Goal: Task Accomplishment & Management: Complete application form

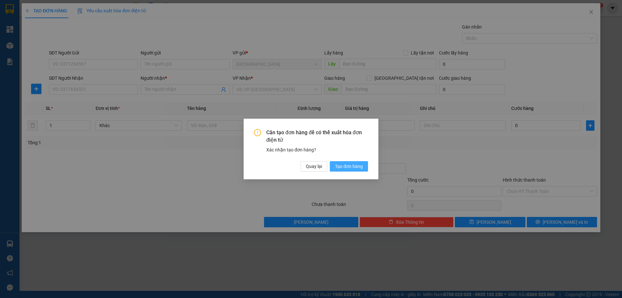
click at [343, 170] on button "Tạo đơn hàng" at bounding box center [349, 166] width 38 height 10
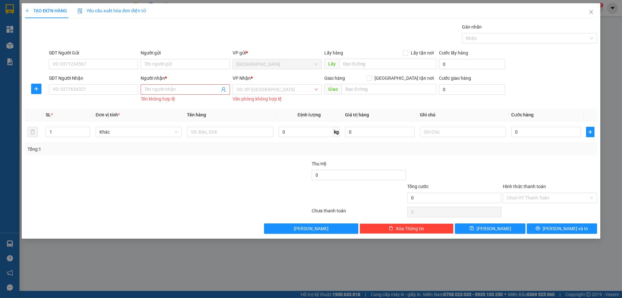
click at [89, 89] on input "SĐT Người Nhận" at bounding box center [93, 89] width 89 height 10
click at [74, 90] on input "0977" at bounding box center [93, 89] width 89 height 10
drag, startPoint x: 85, startPoint y: 106, endPoint x: 101, endPoint y: 103, distance: 16.4
click at [86, 105] on div "0977949488 - PHỤNG" at bounding box center [93, 102] width 89 height 10
type input "0977949488"
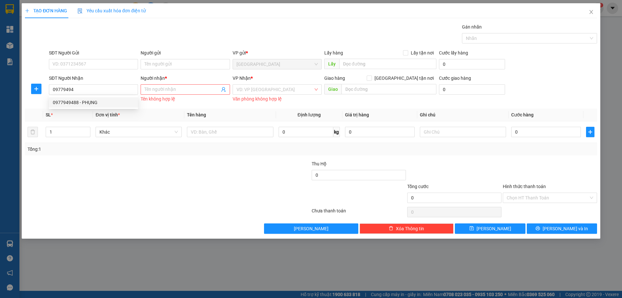
type input "PHỤNG"
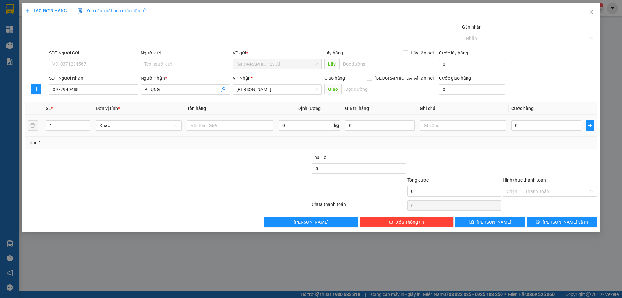
type input "0977949488"
click at [208, 129] on input "text" at bounding box center [230, 125] width 86 height 10
type input "1 GÓI"
click at [453, 124] on input "text" at bounding box center [463, 125] width 86 height 10
type input "R"
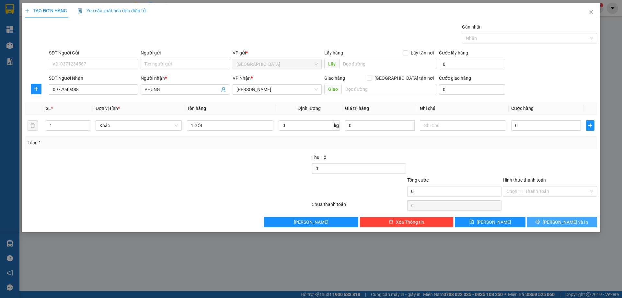
click at [565, 219] on span "[PERSON_NAME] và In" at bounding box center [564, 221] width 45 height 7
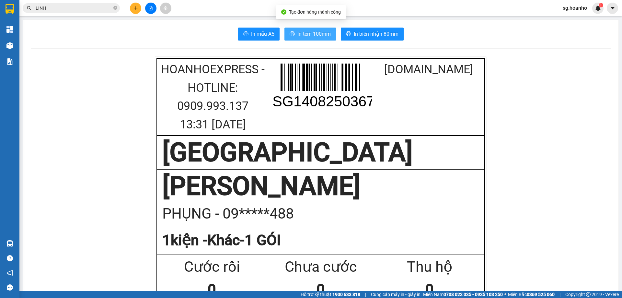
click at [311, 33] on span "In tem 100mm" at bounding box center [313, 34] width 33 height 8
click at [314, 34] on span "In tem 100mm" at bounding box center [313, 34] width 33 height 8
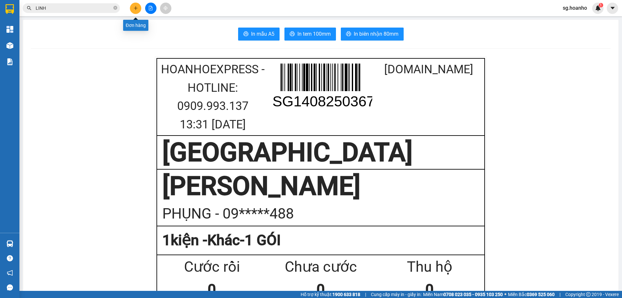
click at [134, 8] on icon "plus" at bounding box center [135, 8] width 5 height 5
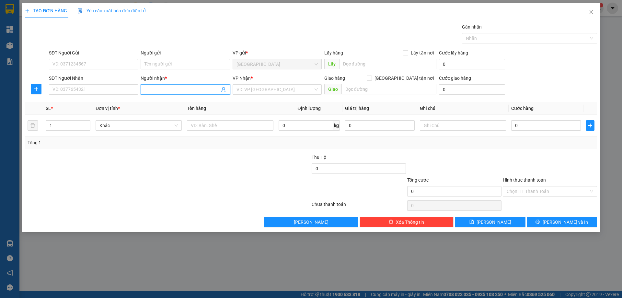
click at [174, 90] on input "Người nhận *" at bounding box center [181, 89] width 75 height 7
type input "KHÔI"
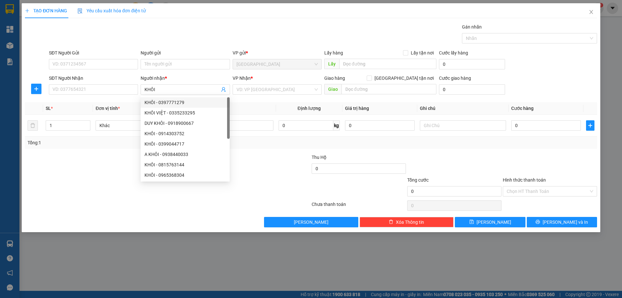
click at [112, 91] on input "SĐT Người Nhận" at bounding box center [93, 89] width 89 height 10
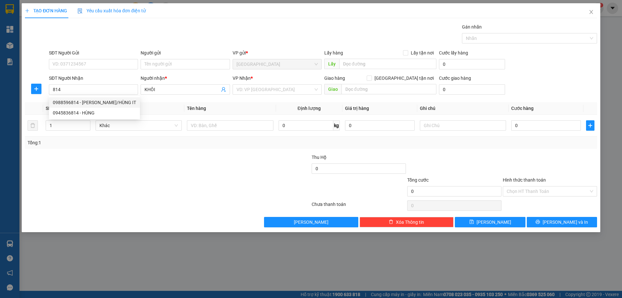
click at [107, 101] on div "0988596814 - [PERSON_NAME]/HÙNG IT" at bounding box center [94, 102] width 83 height 7
type input "0988596814"
type input "KHÔI/HÙNG IT"
type input "0988596814"
click at [223, 126] on input "text" at bounding box center [230, 125] width 86 height 10
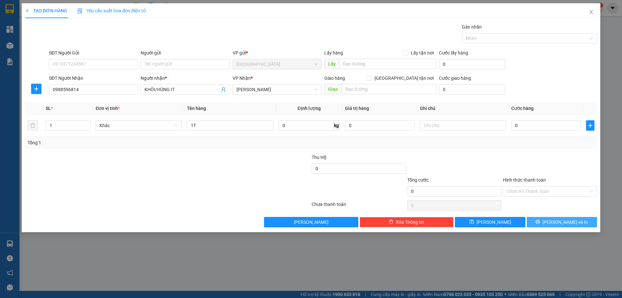
type input "1T"
click at [559, 225] on span "[PERSON_NAME] và In" at bounding box center [564, 221] width 45 height 7
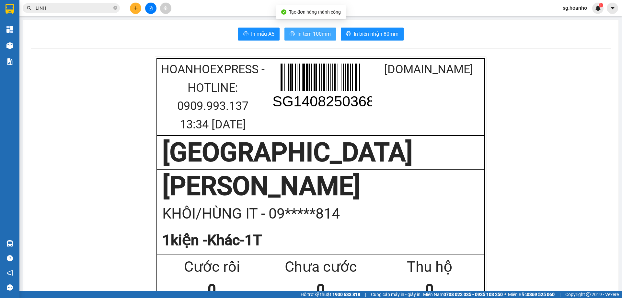
click at [314, 32] on span "In tem 100mm" at bounding box center [313, 34] width 33 height 8
